Goal: Task Accomplishment & Management: Use online tool/utility

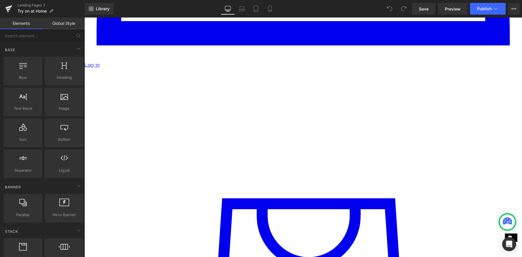
scroll to position [641, 0]
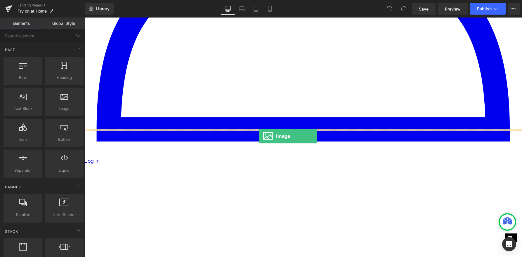
drag, startPoint x: 144, startPoint y: 123, endPoint x: 259, endPoint y: 136, distance: 115.6
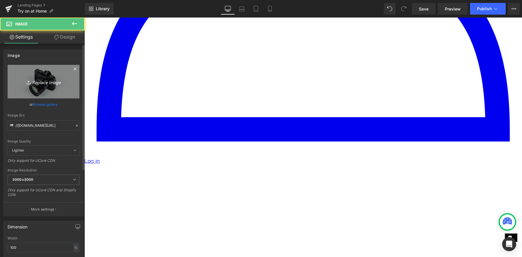
click at [53, 80] on icon "Replace Image" at bounding box center [43, 81] width 47 height 7
click at [44, 84] on icon "Replace Image" at bounding box center [43, 81] width 47 height 7
type input "C:\fakepath\Instagram-Reels-Icon-Vector.svg-.png"
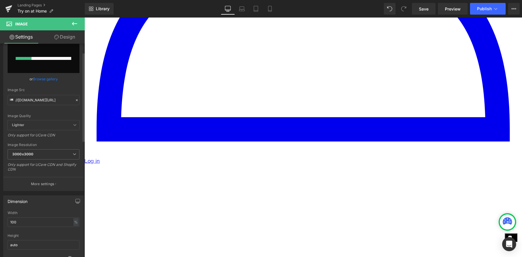
scroll to position [41, 0]
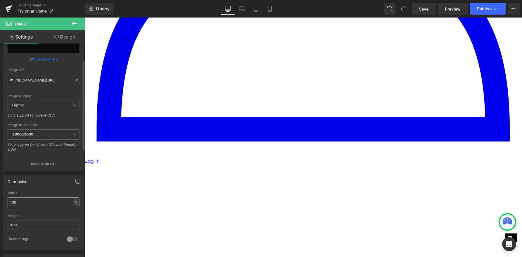
type input "[URL][DOMAIN_NAME]"
click at [46, 200] on input "100" at bounding box center [44, 203] width 72 height 10
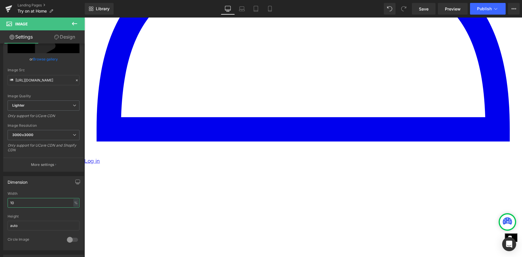
type input "1"
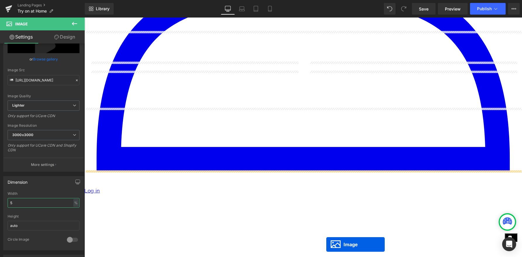
scroll to position [628, 0]
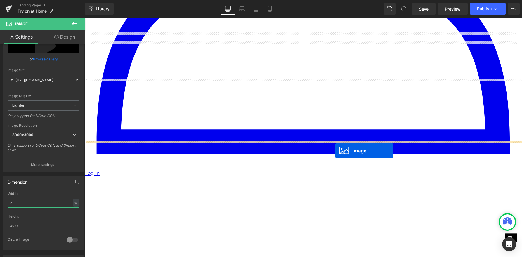
drag, startPoint x: 295, startPoint y: 210, endPoint x: 335, endPoint y: 151, distance: 72.1
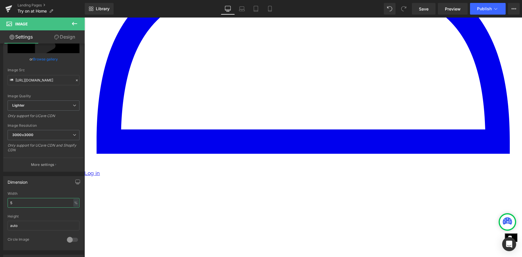
type input "5"
click at [75, 22] on icon at bounding box center [74, 23] width 7 height 7
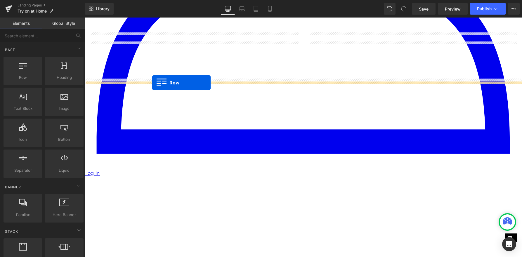
drag, startPoint x: 116, startPoint y: 95, endPoint x: 152, endPoint y: 83, distance: 38.4
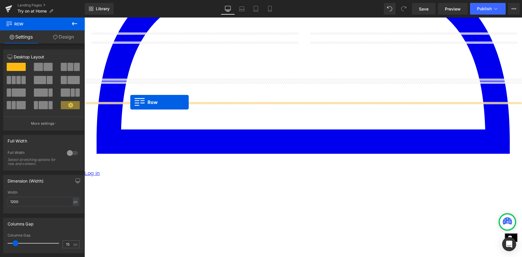
drag, startPoint x: 129, startPoint y: 86, endPoint x: 130, endPoint y: 102, distance: 16.4
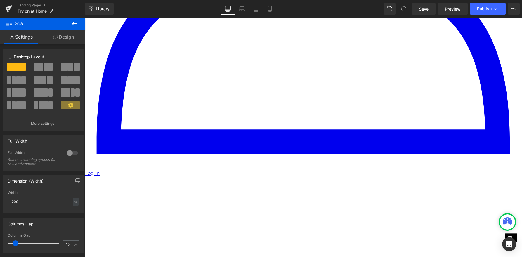
click at [84, 18] on icon at bounding box center [84, 18] width 0 height 0
click at [41, 66] on span at bounding box center [38, 67] width 9 height 8
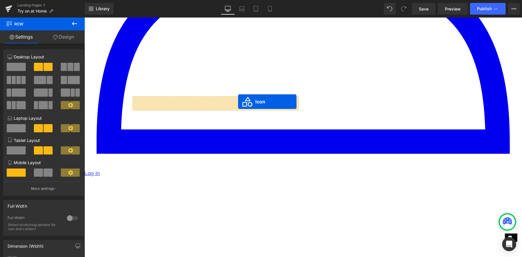
drag, startPoint x: 295, startPoint y: 121, endPoint x: 238, endPoint y: 102, distance: 59.9
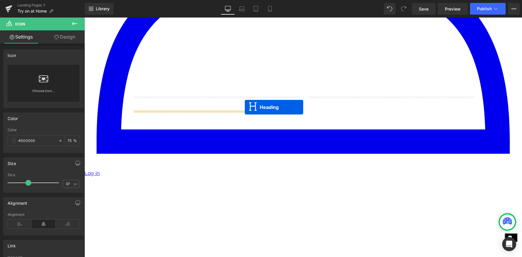
drag, startPoint x: 290, startPoint y: 119, endPoint x: 245, endPoint y: 107, distance: 46.3
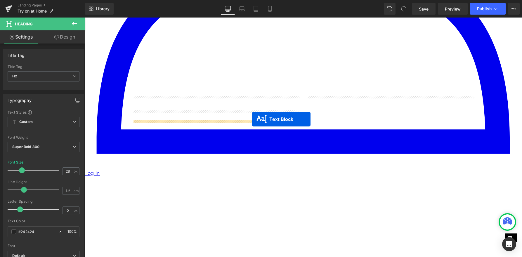
drag, startPoint x: 288, startPoint y: 129, endPoint x: 252, endPoint y: 119, distance: 37.0
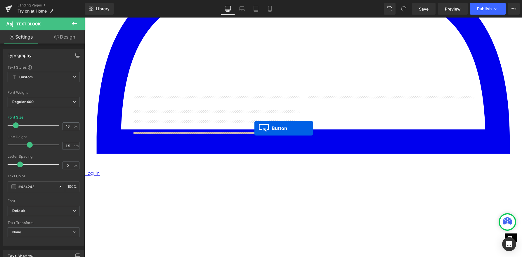
drag, startPoint x: 294, startPoint y: 144, endPoint x: 255, endPoint y: 128, distance: 42.2
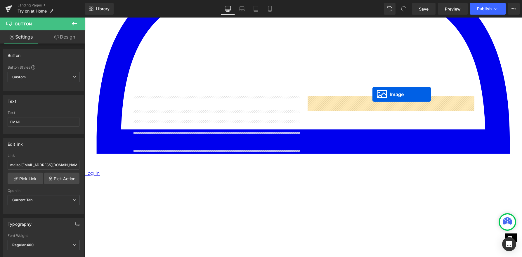
drag, startPoint x: 293, startPoint y: 164, endPoint x: 373, endPoint y: 96, distance: 104.7
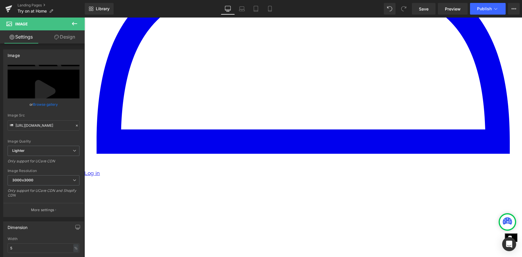
click at [84, 18] on link at bounding box center [84, 18] width 0 height 0
click at [84, 18] on icon at bounding box center [84, 18] width 0 height 0
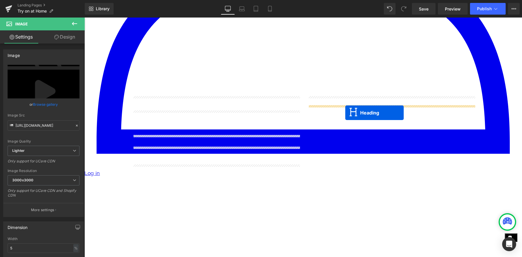
drag, startPoint x: 203, startPoint y: 115, endPoint x: 345, endPoint y: 113, distance: 142.6
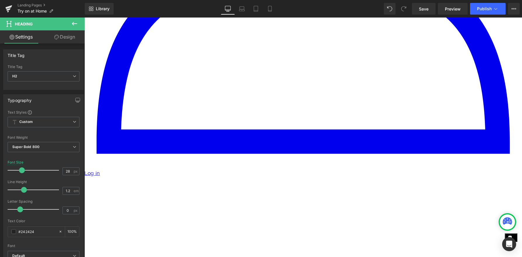
click at [84, 18] on icon at bounding box center [84, 18] width 0 height 0
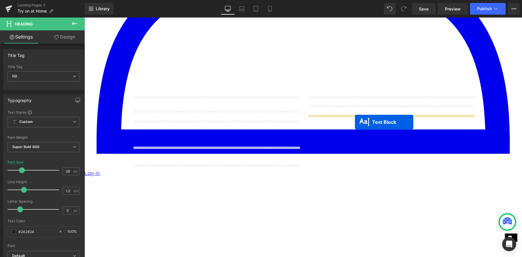
drag, startPoint x: 203, startPoint y: 127, endPoint x: 355, endPoint y: 122, distance: 152.6
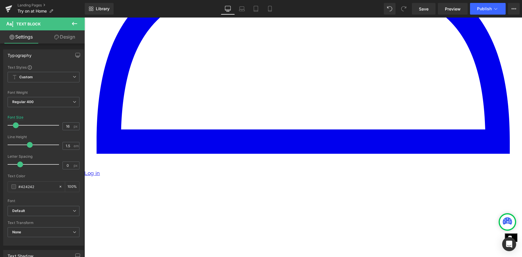
click at [84, 18] on icon at bounding box center [84, 18] width 0 height 0
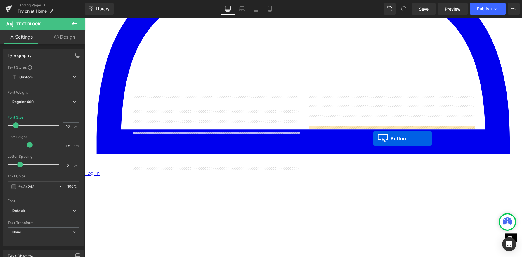
drag, startPoint x: 205, startPoint y: 142, endPoint x: 374, endPoint y: 139, distance: 168.4
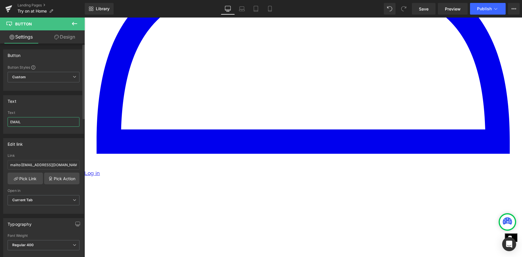
click at [44, 122] on input "EMAIL" at bounding box center [44, 122] width 72 height 10
type input "WATCH"
click at [60, 159] on div "Link mailto:[EMAIL_ADDRESS][DOMAIN_NAME]?subject=Need help shopping for a dress!" at bounding box center [44, 163] width 72 height 19
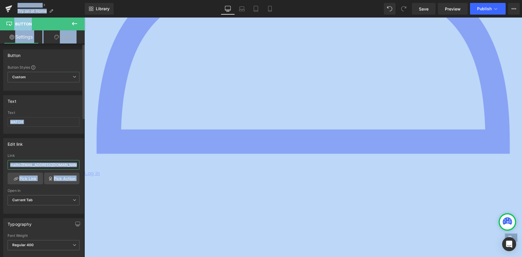
click at [58, 165] on input "mailto:[EMAIL_ADDRESS][DOMAIN_NAME]?subject=Need help shopping for a dress!" at bounding box center [44, 165] width 72 height 10
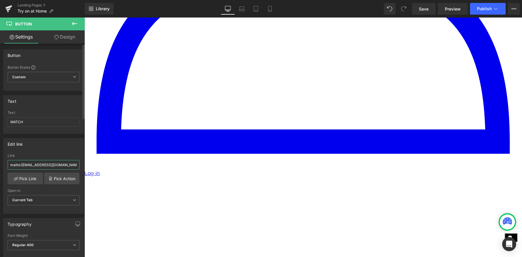
click at [58, 165] on input "mailto:[EMAIL_ADDRESS][DOMAIN_NAME]?subject=Need help shopping for a dress!" at bounding box center [44, 165] width 72 height 10
paste input "[URL][DOMAIN_NAME]"
type input "[URL][DOMAIN_NAME]"
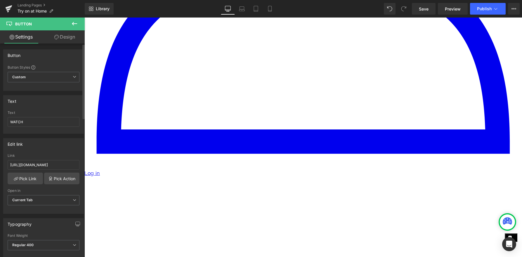
click at [55, 146] on div "Edit link" at bounding box center [44, 144] width 80 height 11
click at [493, 7] on icon at bounding box center [496, 9] width 6 height 6
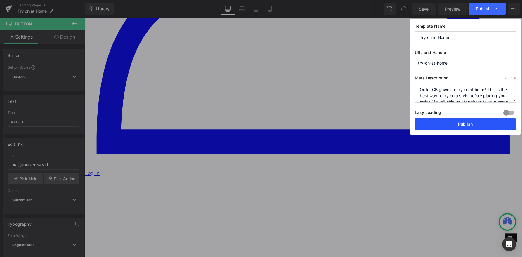
click at [456, 126] on button "Publish" at bounding box center [465, 124] width 101 height 12
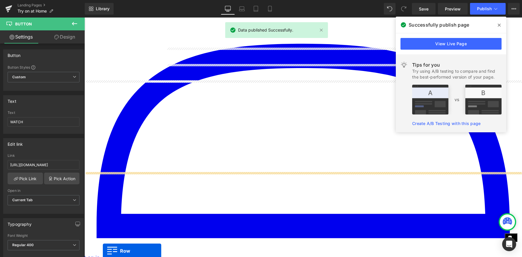
scroll to position [556, 0]
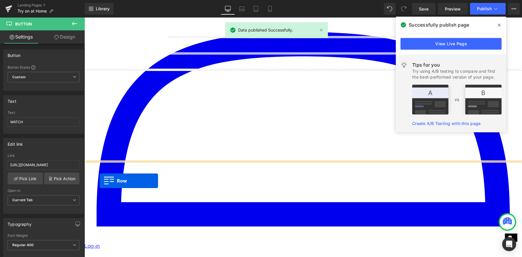
drag, startPoint x: 89, startPoint y: 200, endPoint x: 101, endPoint y: 179, distance: 24.4
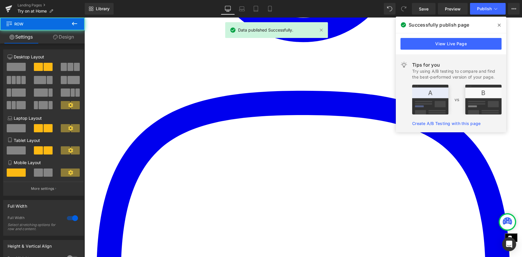
scroll to position [463, 0]
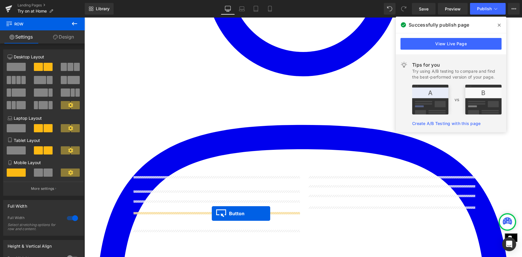
drag, startPoint x: 379, startPoint y: 217, endPoint x: 212, endPoint y: 214, distance: 167.5
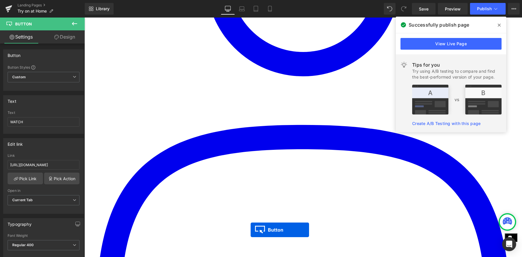
scroll to position [474, 0]
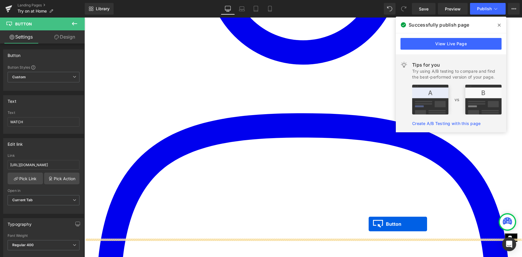
drag, startPoint x: 205, startPoint y: 240, endPoint x: 369, endPoint y: 224, distance: 164.5
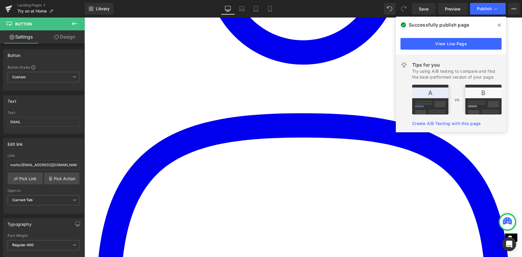
click at [84, 18] on span at bounding box center [84, 18] width 0 height 0
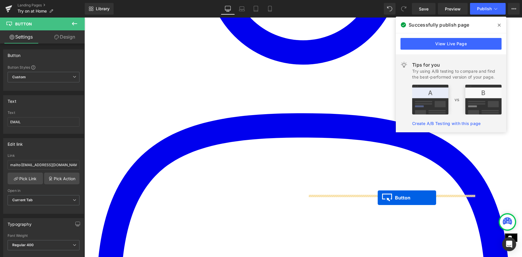
drag, startPoint x: 292, startPoint y: 233, endPoint x: 378, endPoint y: 198, distance: 93.0
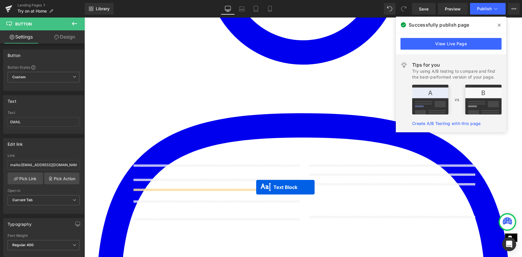
drag, startPoint x: 375, startPoint y: 190, endPoint x: 256, endPoint y: 187, distance: 118.4
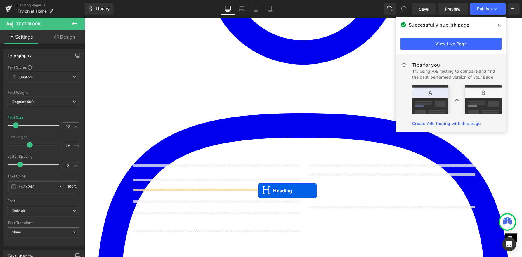
drag, startPoint x: 378, startPoint y: 179, endPoint x: 258, endPoint y: 191, distance: 119.8
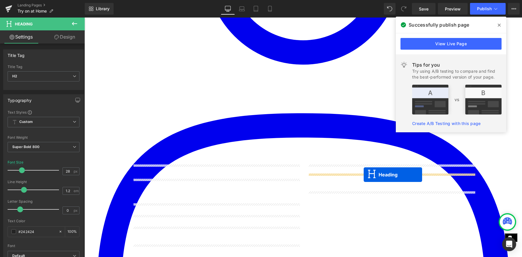
drag, startPoint x: 201, startPoint y: 185, endPoint x: 364, endPoint y: 174, distance: 163.7
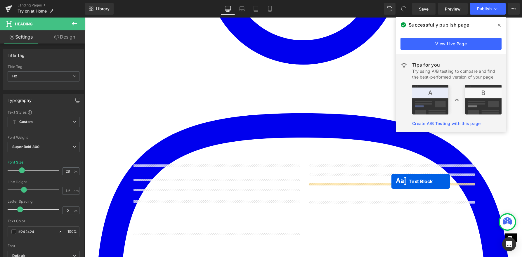
drag, startPoint x: 200, startPoint y: 207, endPoint x: 392, endPoint y: 182, distance: 193.1
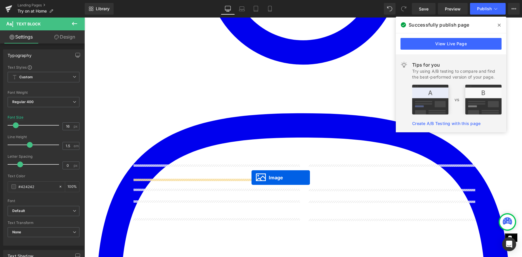
drag, startPoint x: 383, startPoint y: 167, endPoint x: 252, endPoint y: 178, distance: 131.3
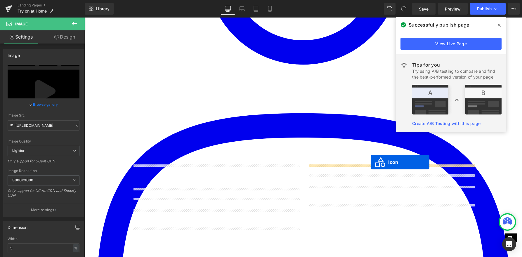
drag, startPoint x: 208, startPoint y: 172, endPoint x: 371, endPoint y: 162, distance: 164.0
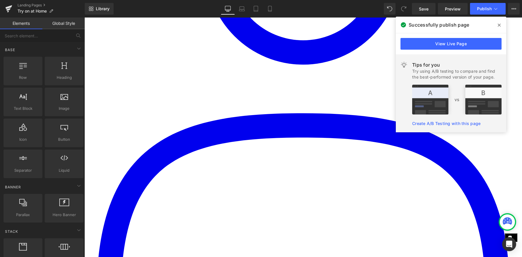
click at [490, 6] on button "Publish" at bounding box center [488, 9] width 36 height 12
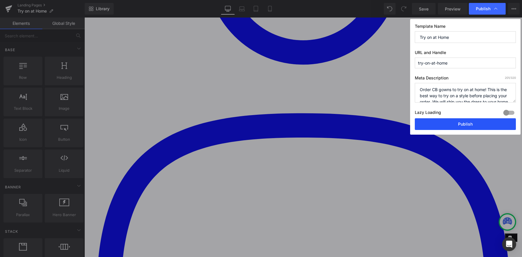
click at [457, 123] on button "Publish" at bounding box center [465, 124] width 101 height 12
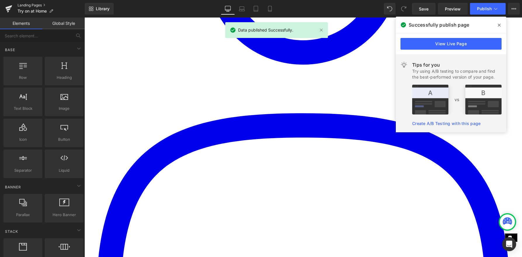
click at [33, 4] on link "Landing Pages" at bounding box center [51, 5] width 67 height 5
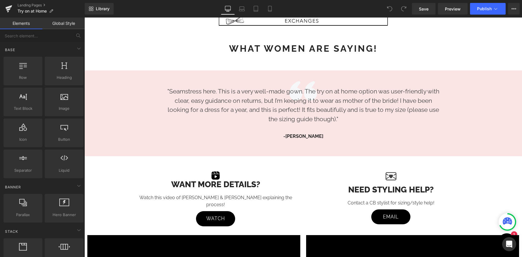
scroll to position [583, 0]
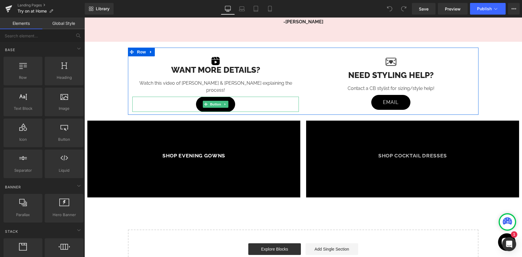
click at [215, 101] on span "Button" at bounding box center [215, 104] width 13 height 7
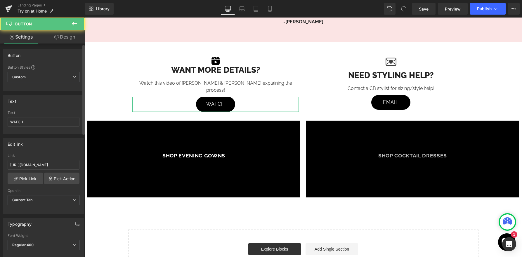
scroll to position [71, 0]
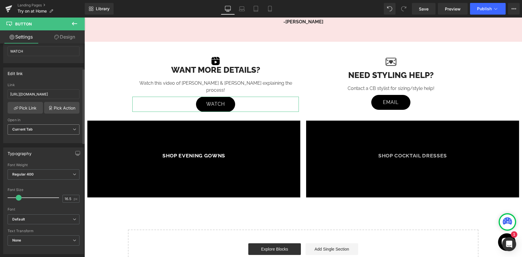
click at [46, 131] on span "Current Tab" at bounding box center [44, 130] width 72 height 10
click at [46, 149] on li "New Tab" at bounding box center [43, 148] width 70 height 9
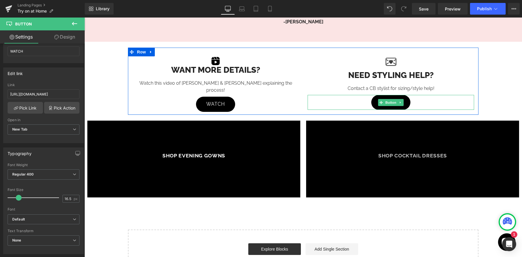
click at [383, 98] on link "EMAIL" at bounding box center [390, 102] width 39 height 15
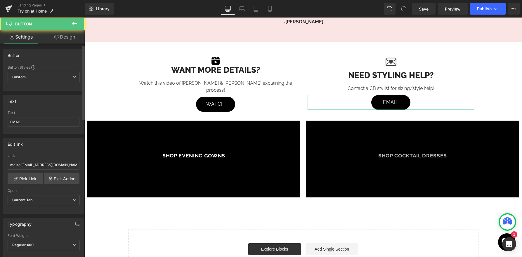
scroll to position [47, 0]
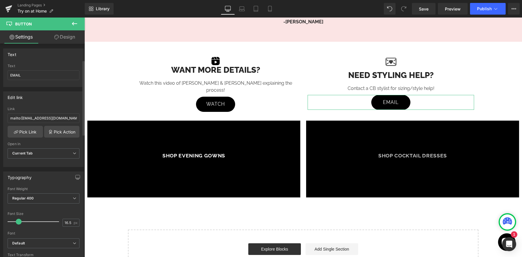
click at [58, 151] on span "Current Tab" at bounding box center [44, 153] width 72 height 10
click at [57, 174] on li "New Tab" at bounding box center [43, 172] width 70 height 9
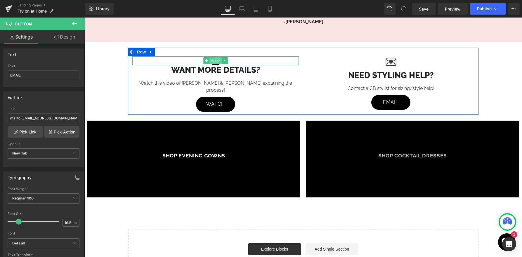
click at [217, 60] on span "Image" at bounding box center [216, 61] width 12 height 7
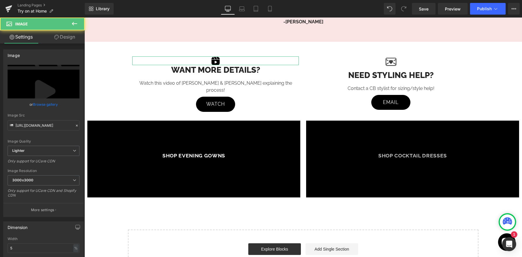
click at [62, 36] on link "Design" at bounding box center [65, 36] width 42 height 13
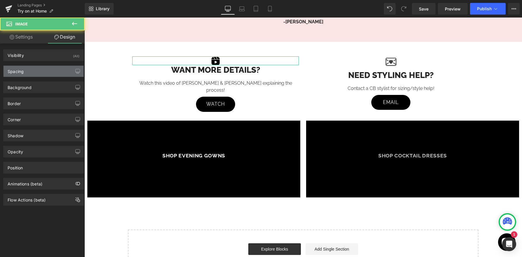
type input "0"
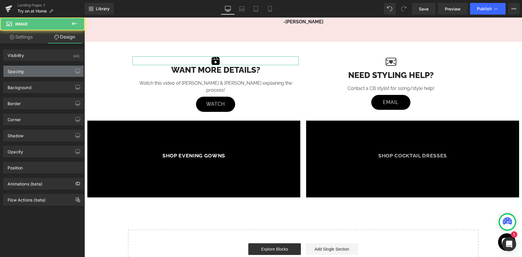
type input "0"
click at [49, 68] on div "Spacing" at bounding box center [44, 71] width 80 height 11
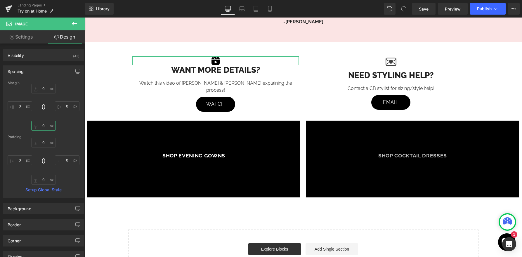
click at [43, 127] on input "0" at bounding box center [43, 126] width 25 height 10
type input "-"
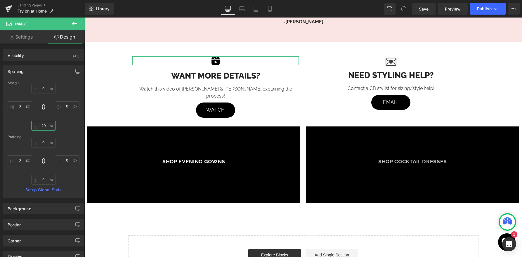
type input "2"
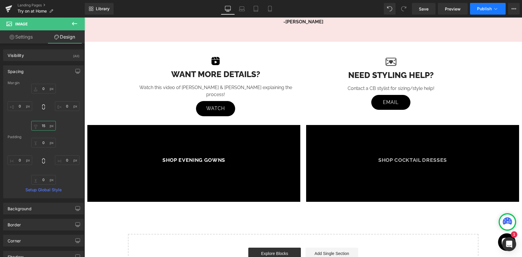
type input "15"
click at [485, 12] on button "Publish" at bounding box center [488, 9] width 36 height 12
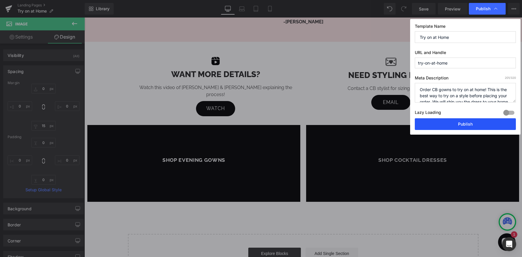
click at [441, 125] on button "Publish" at bounding box center [465, 124] width 101 height 12
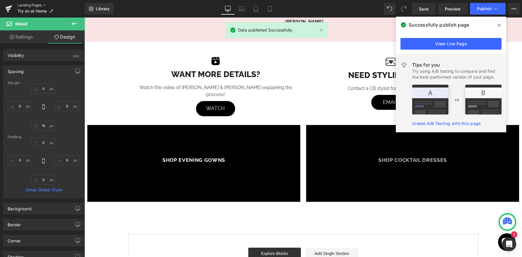
click at [30, 7] on link "Landing Pages" at bounding box center [51, 5] width 67 height 5
